Goal: Book appointment/travel/reservation

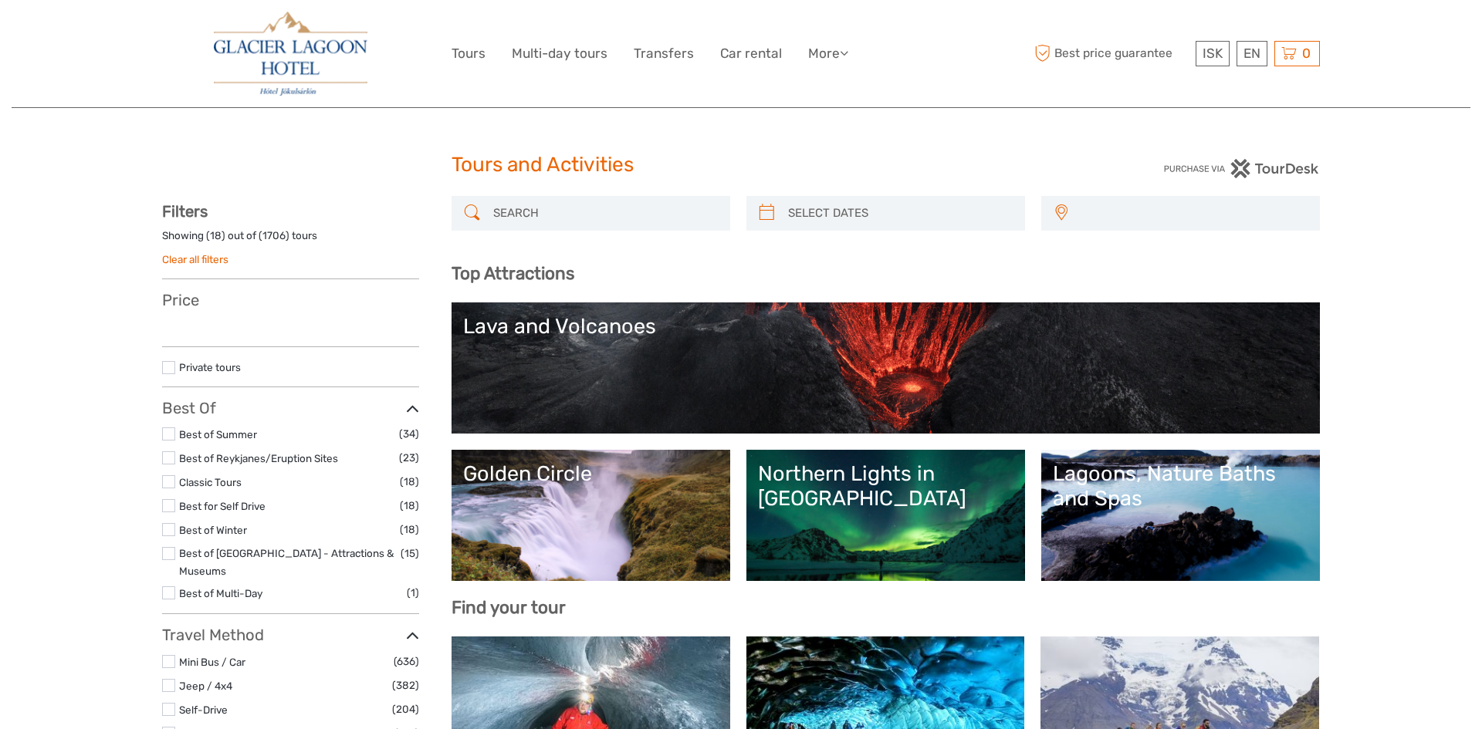
select select
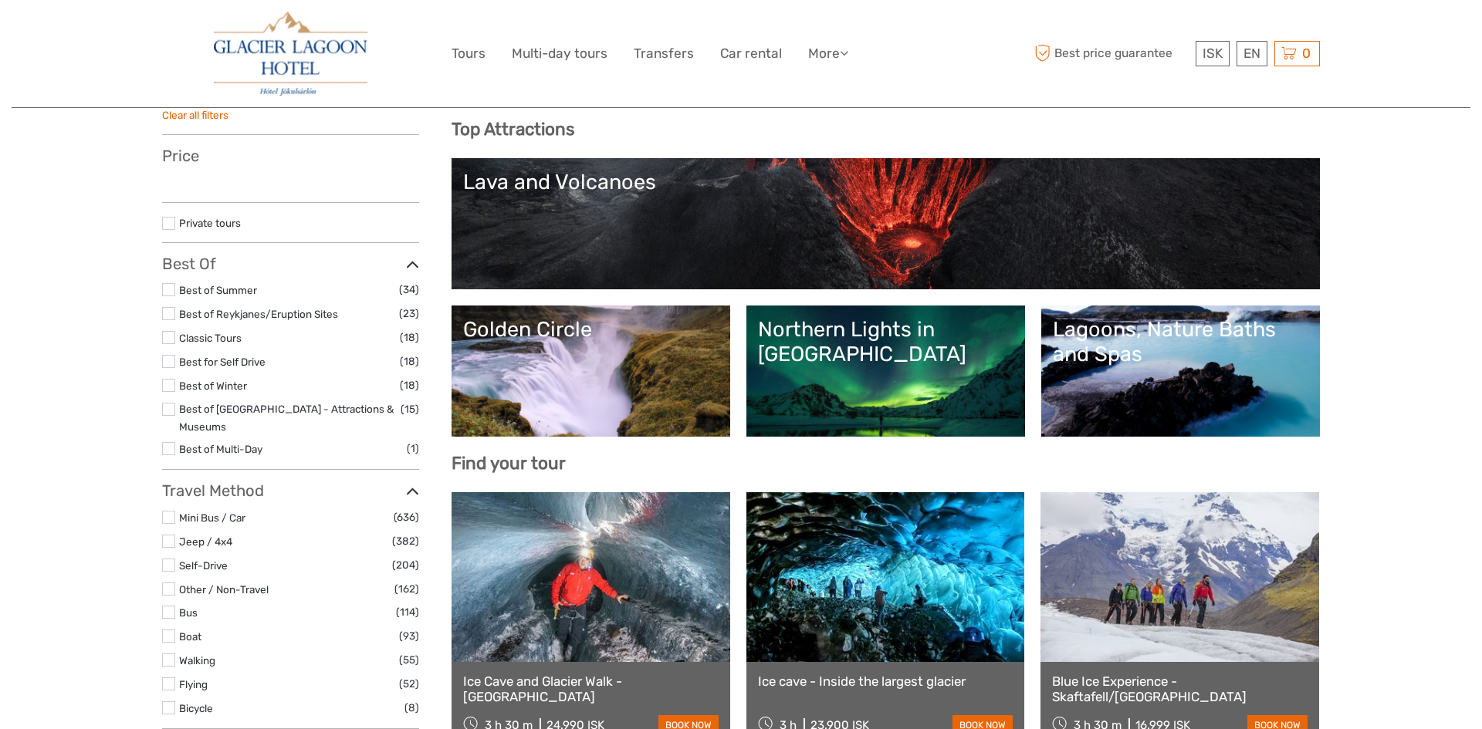
select select
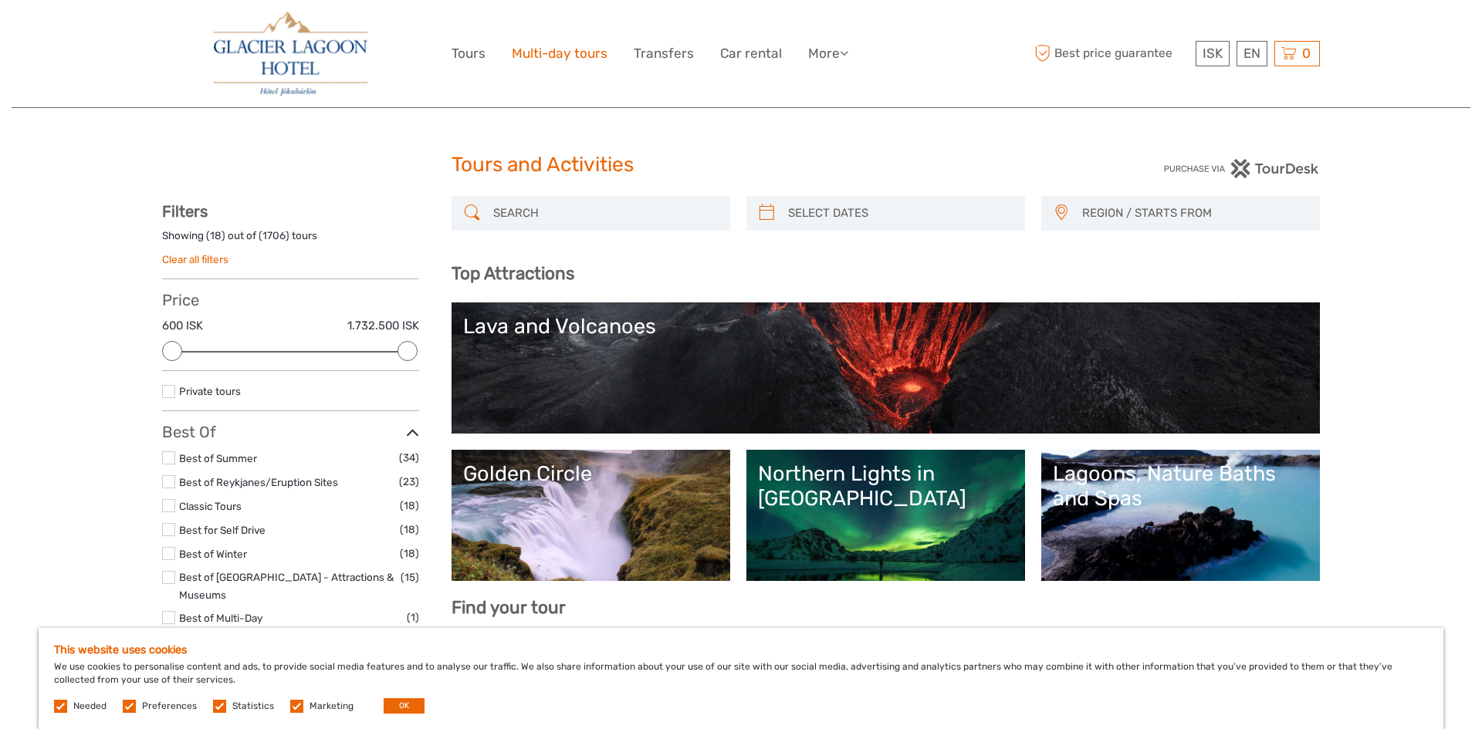
click at [587, 57] on link "Multi-day tours" at bounding box center [560, 53] width 96 height 22
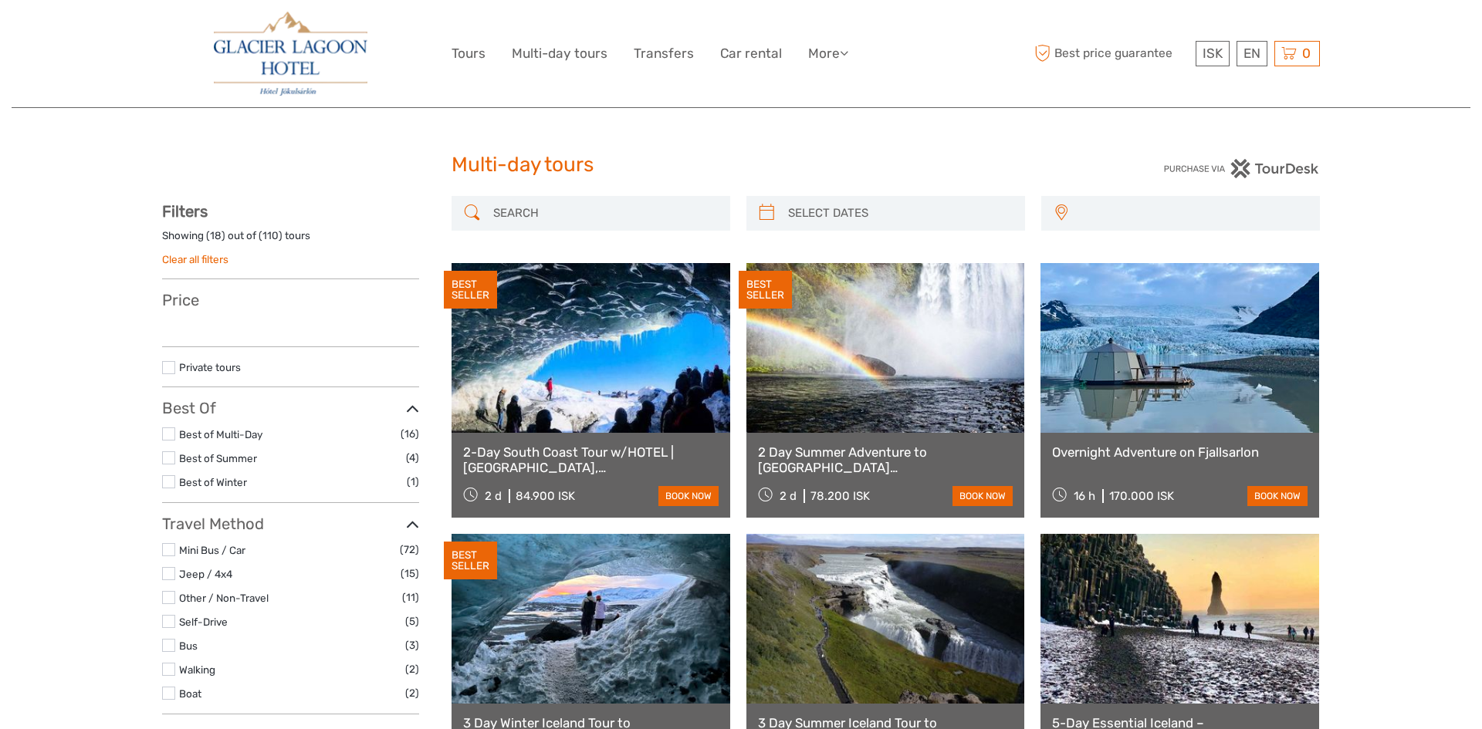
select select
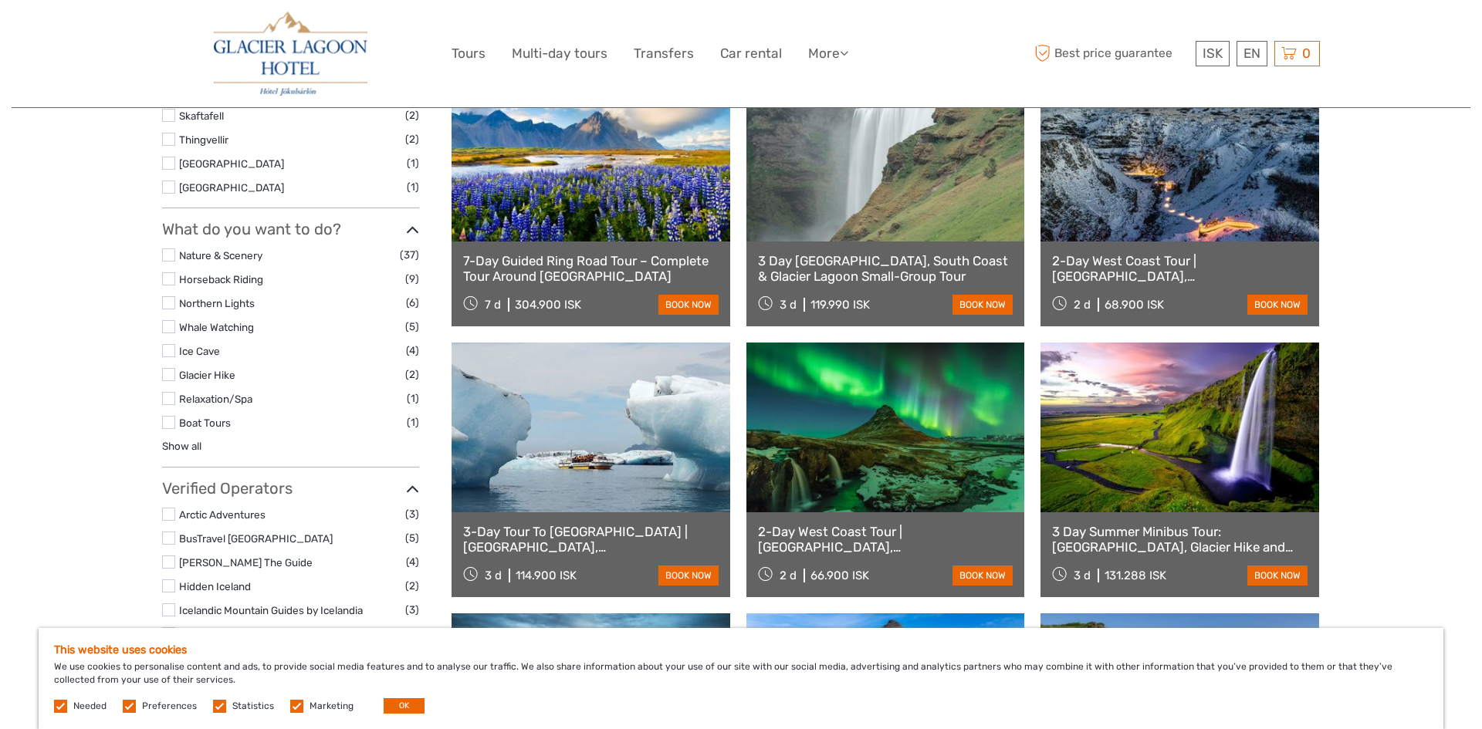
scroll to position [1005, 0]
click at [584, 256] on link "7-Day Guided Ring Road Tour – Complete Tour Around [GEOGRAPHIC_DATA]" at bounding box center [590, 268] width 255 height 32
